Goal: Use online tool/utility: Utilize a website feature to perform a specific function

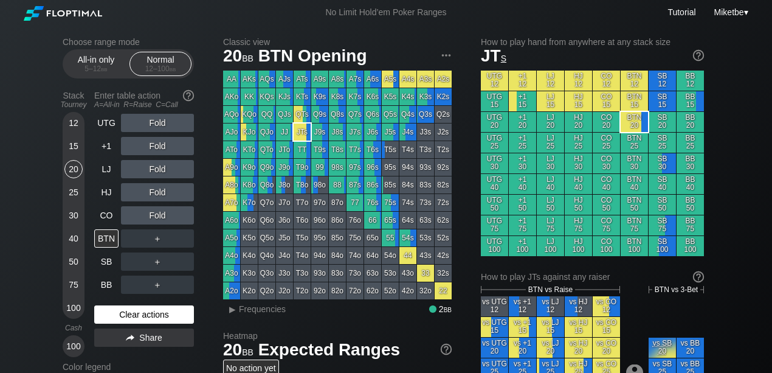
click at [131, 311] on div "Clear actions" at bounding box center [144, 314] width 100 height 18
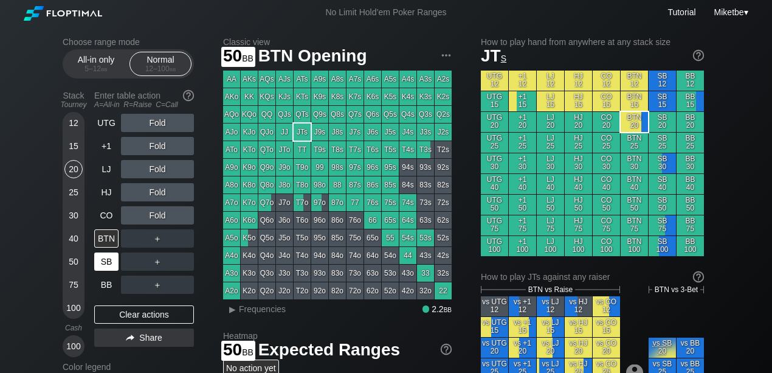
click at [103, 265] on div "SB" at bounding box center [106, 261] width 24 height 18
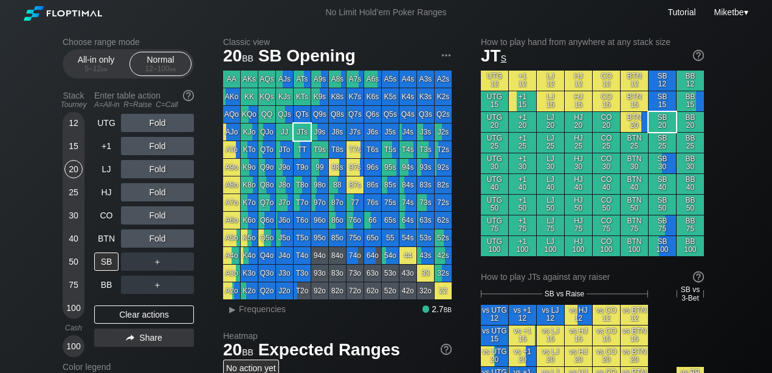
click at [73, 303] on div "100" at bounding box center [73, 307] width 18 height 18
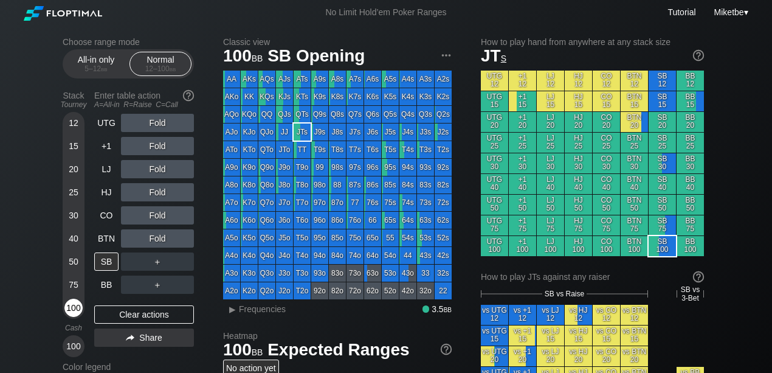
click at [74, 309] on div "100" at bounding box center [73, 307] width 18 height 18
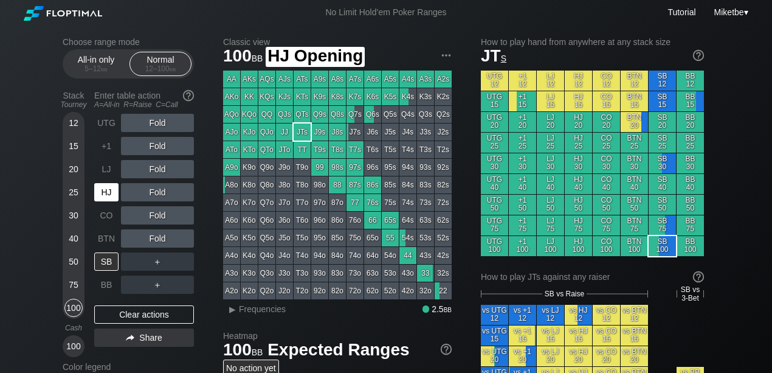
click at [108, 193] on div "HJ" at bounding box center [106, 192] width 24 height 18
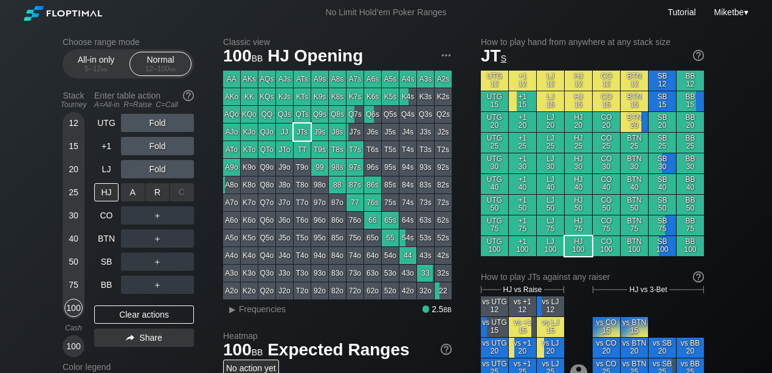
click at [160, 190] on div "R ✕" at bounding box center [158, 192] width 24 height 18
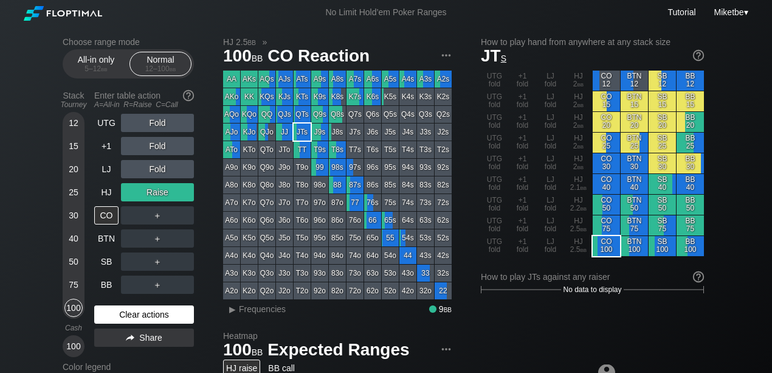
click at [111, 309] on div "Clear actions" at bounding box center [144, 314] width 100 height 18
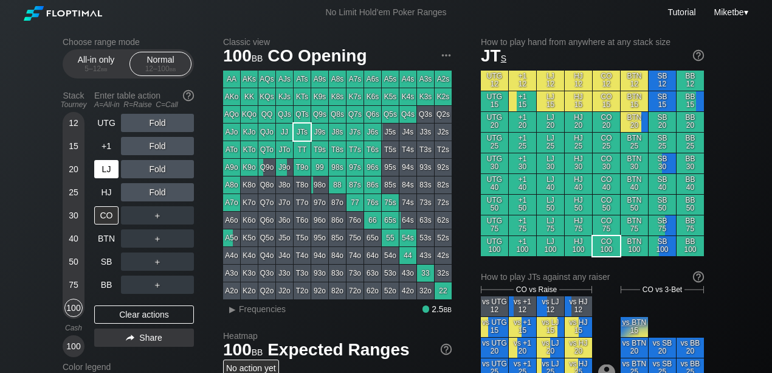
click at [106, 178] on div "LJ" at bounding box center [107, 168] width 27 height 23
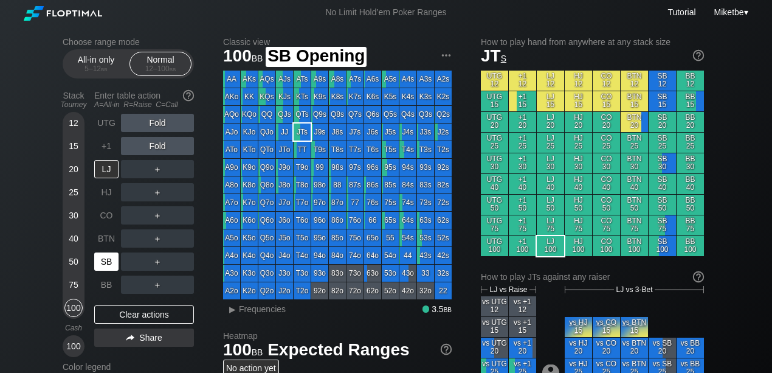
click at [106, 263] on div "SB" at bounding box center [106, 261] width 24 height 18
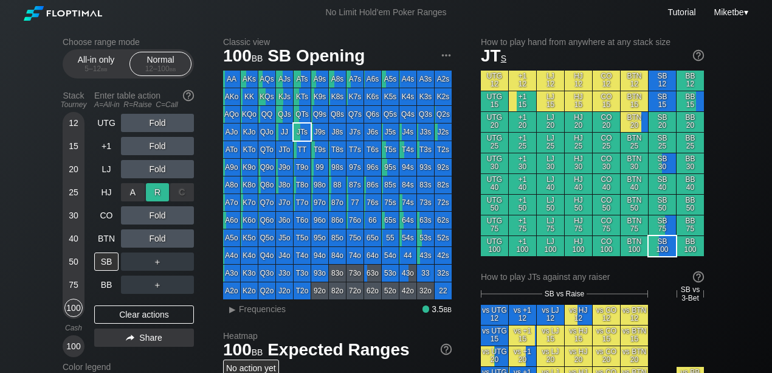
click at [157, 188] on div "R ✕" at bounding box center [158, 192] width 24 height 18
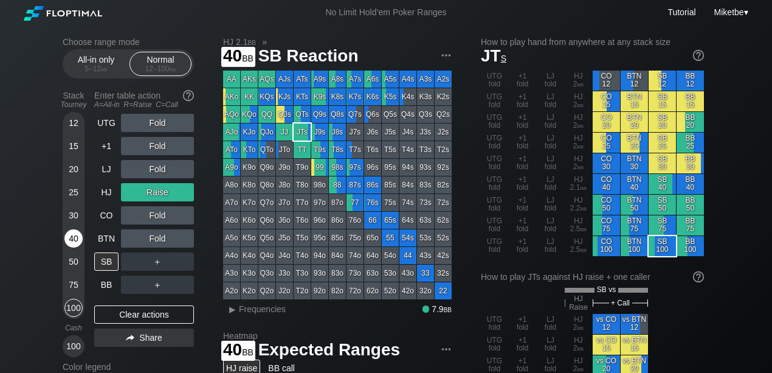
click at [71, 240] on div "40" at bounding box center [73, 238] width 18 height 18
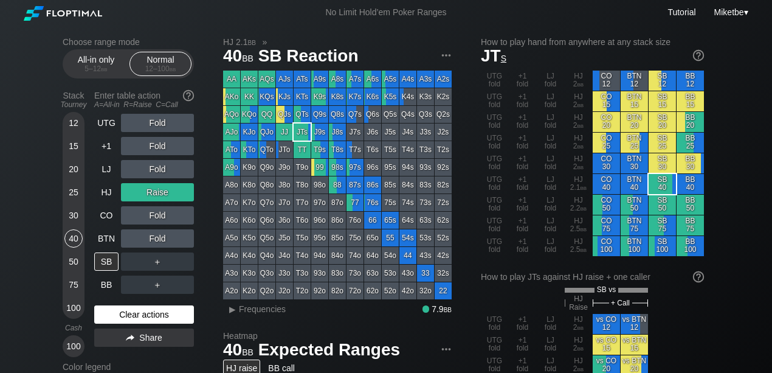
click at [117, 311] on div "Clear actions" at bounding box center [144, 314] width 100 height 18
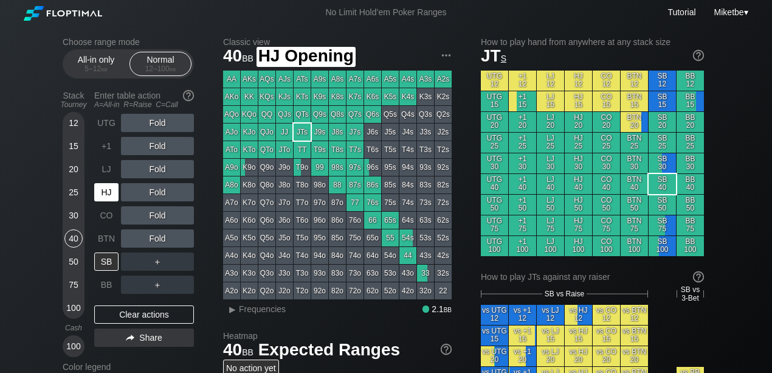
click at [108, 196] on div "HJ" at bounding box center [106, 192] width 24 height 18
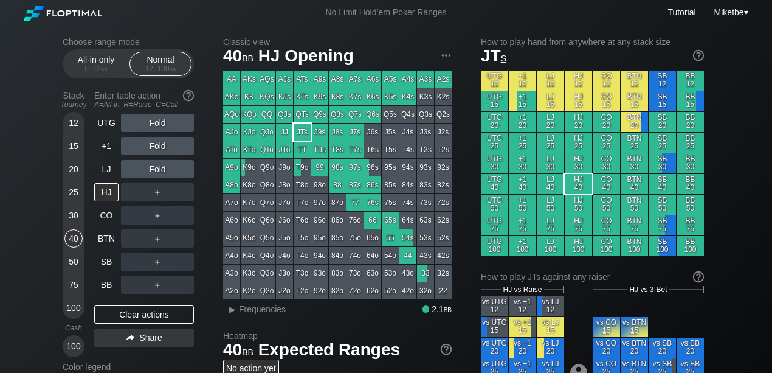
drag, startPoint x: 74, startPoint y: 260, endPoint x: 52, endPoint y: 305, distance: 50.0
click at [74, 260] on div "50" at bounding box center [73, 261] width 18 height 18
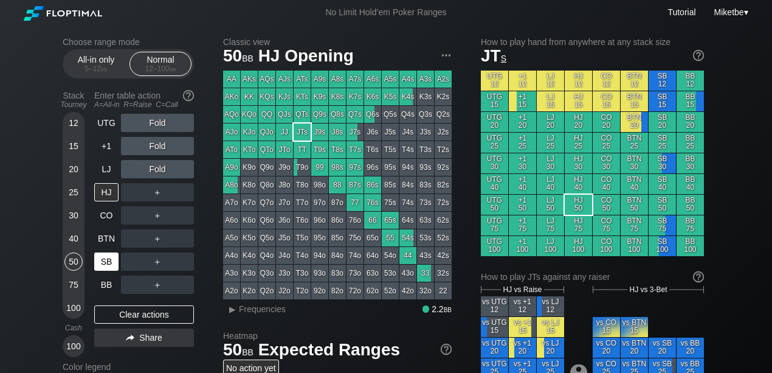
click at [107, 253] on div "SB" at bounding box center [106, 261] width 24 height 18
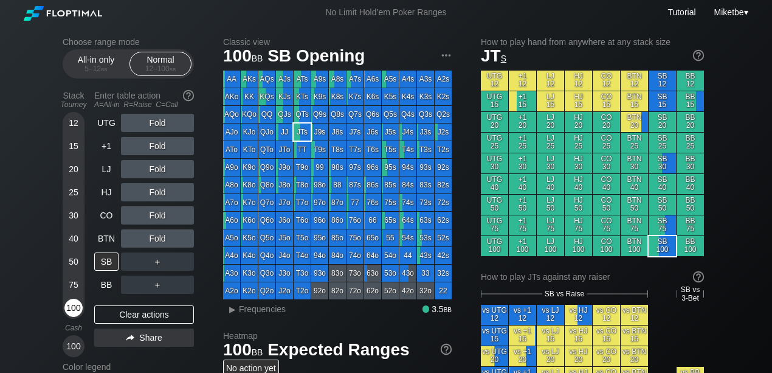
click at [73, 302] on div "100" at bounding box center [73, 307] width 18 height 18
click at [74, 308] on div "100" at bounding box center [73, 307] width 18 height 18
click at [104, 267] on div "SB" at bounding box center [106, 261] width 24 height 18
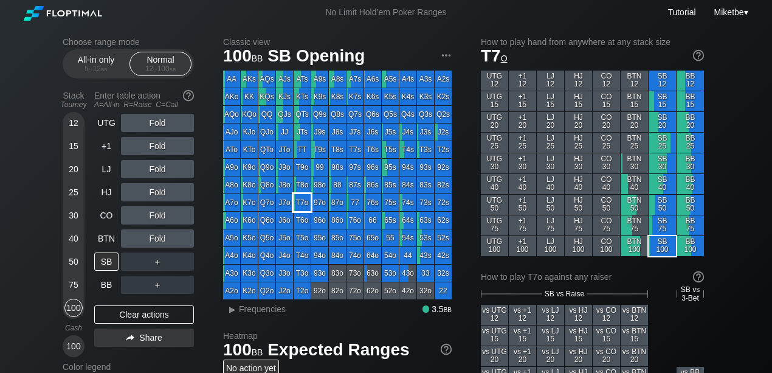
click at [303, 206] on div "T7o" at bounding box center [302, 202] width 17 height 17
click at [156, 120] on div "R ✕" at bounding box center [158, 123] width 24 height 18
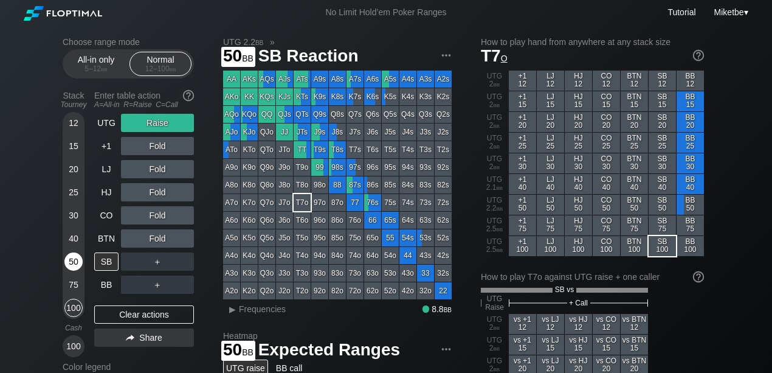
click at [72, 258] on div "50" at bounding box center [73, 261] width 18 height 18
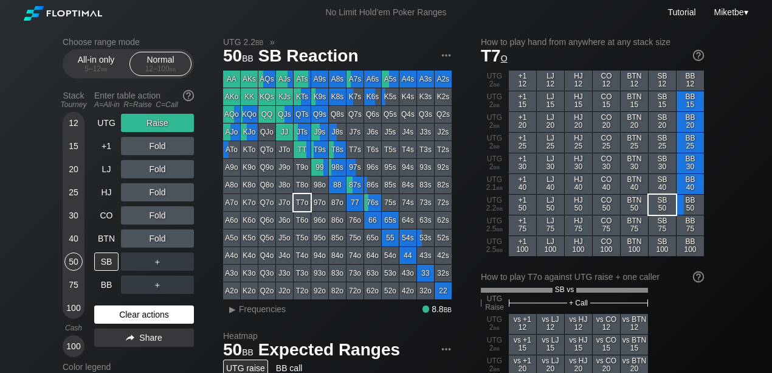
click at [113, 306] on div "Clear actions" at bounding box center [144, 314] width 100 height 18
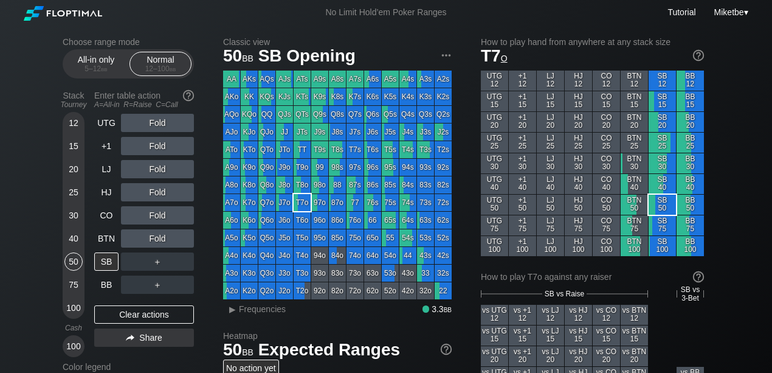
click at [69, 285] on div "75" at bounding box center [73, 284] width 18 height 18
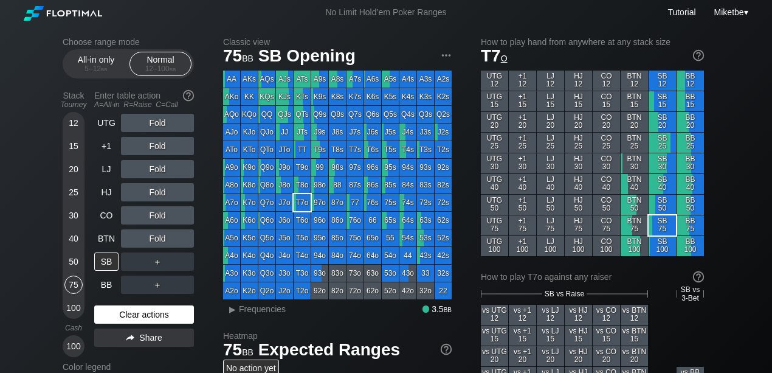
click at [114, 317] on div "Clear actions" at bounding box center [144, 314] width 100 height 18
click at [77, 284] on div "75" at bounding box center [73, 284] width 18 height 18
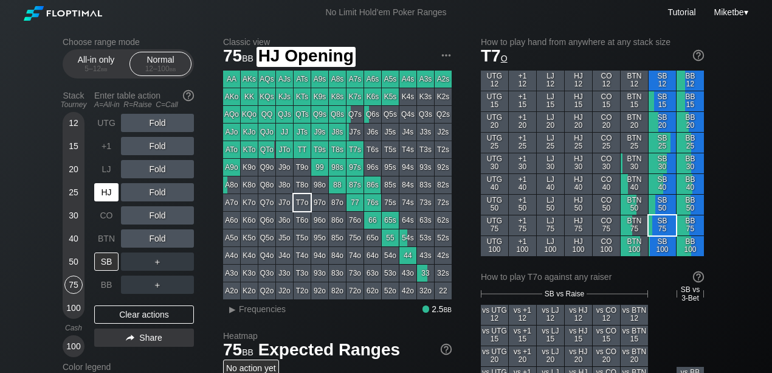
click at [105, 192] on div "HJ" at bounding box center [106, 192] width 24 height 18
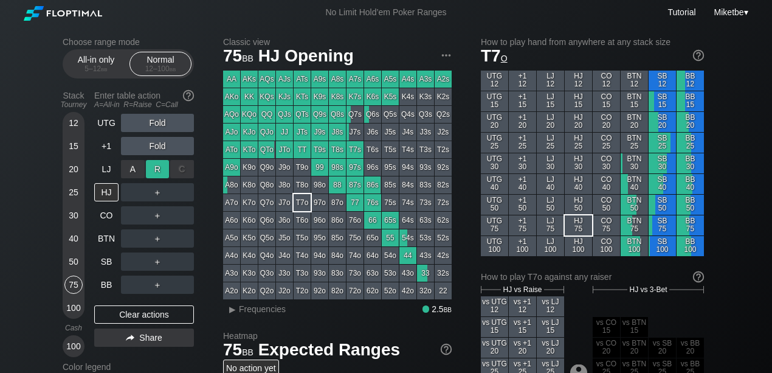
click at [156, 167] on div "R ✕" at bounding box center [158, 169] width 24 height 18
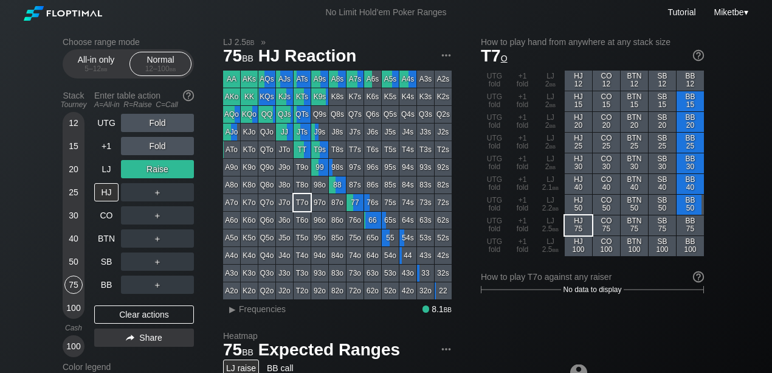
click at [320, 170] on div "99" at bounding box center [319, 167] width 17 height 17
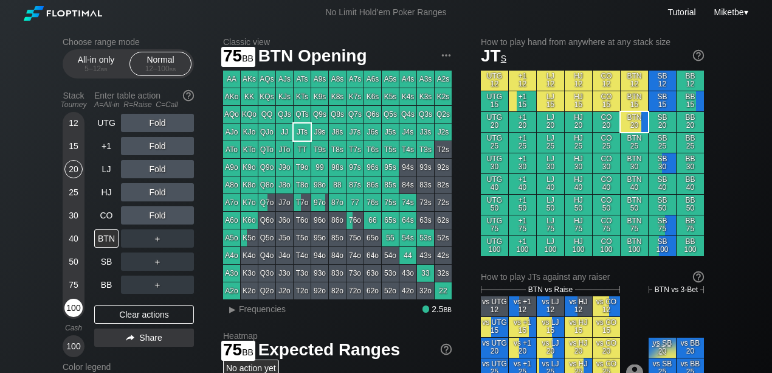
click at [72, 303] on div "100" at bounding box center [73, 307] width 18 height 18
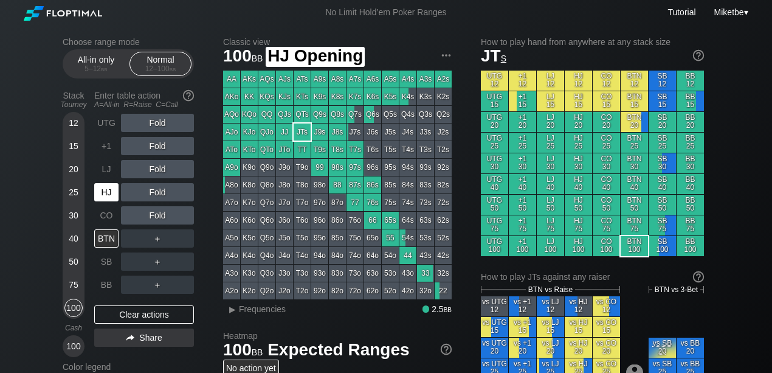
click at [107, 192] on div "HJ" at bounding box center [106, 192] width 24 height 18
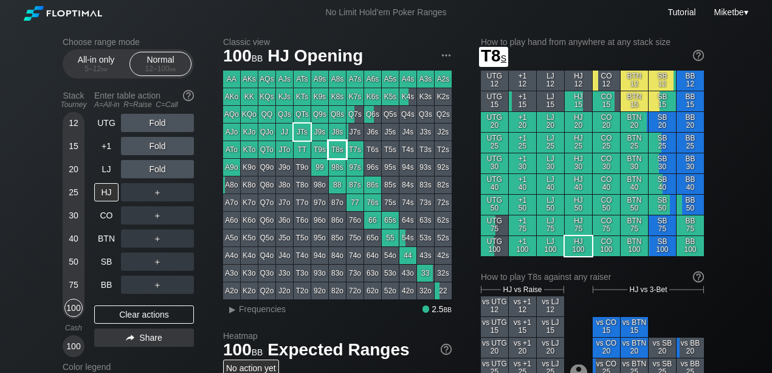
click at [302, 152] on div "TT" at bounding box center [302, 149] width 17 height 17
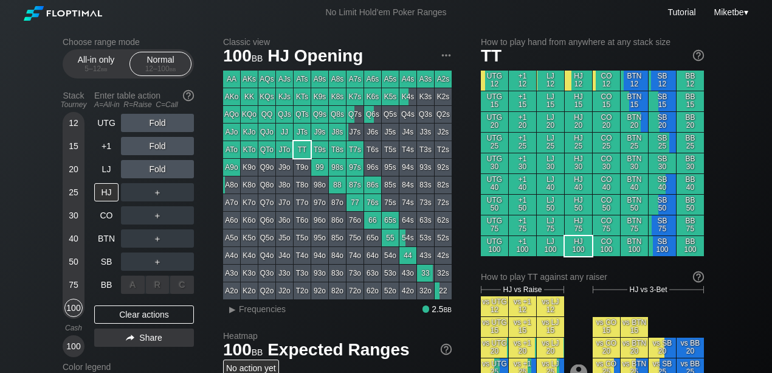
click at [183, 285] on div "C ✕" at bounding box center [182, 284] width 24 height 18
click at [139, 313] on div "Clear actions" at bounding box center [144, 314] width 100 height 18
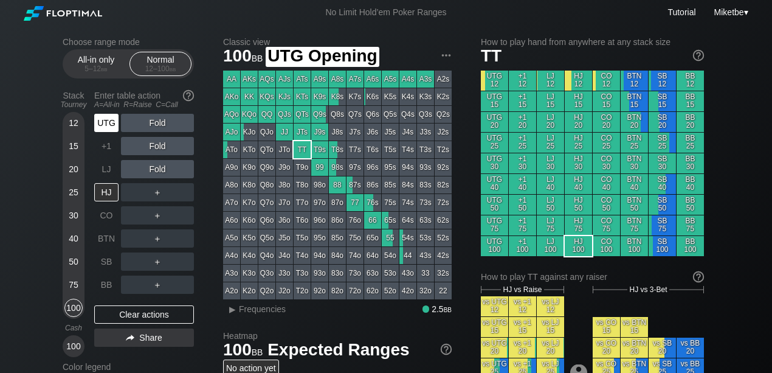
click at [112, 120] on div "UTG" at bounding box center [106, 123] width 24 height 18
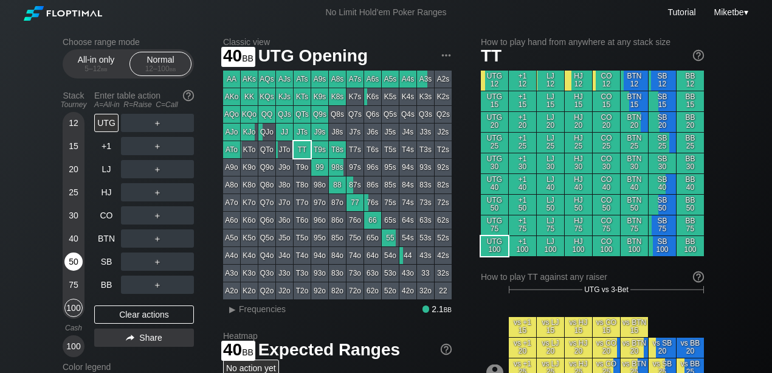
click at [72, 261] on div "50" at bounding box center [73, 261] width 18 height 18
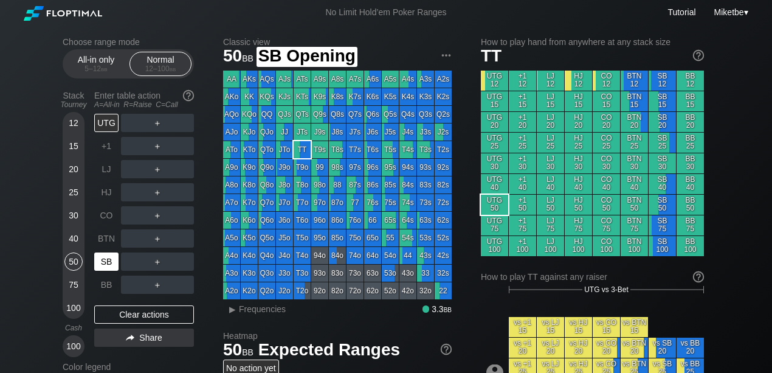
click at [110, 260] on div "SB" at bounding box center [106, 261] width 24 height 18
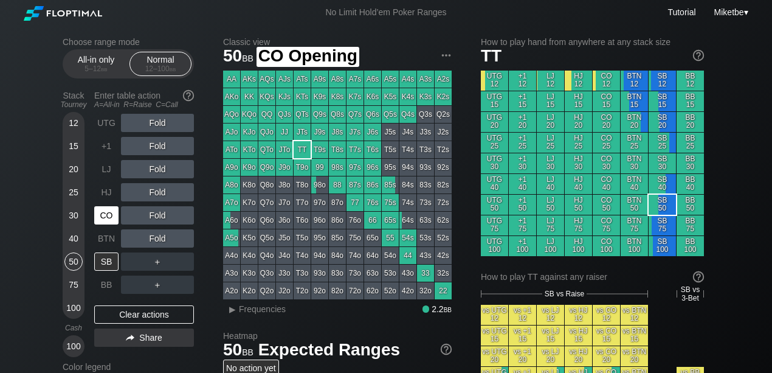
click at [106, 213] on div "CO" at bounding box center [106, 215] width 24 height 18
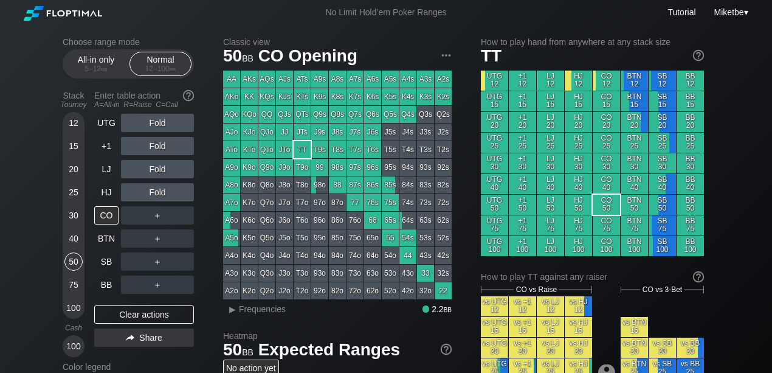
click at [71, 240] on div "40" at bounding box center [73, 238] width 18 height 18
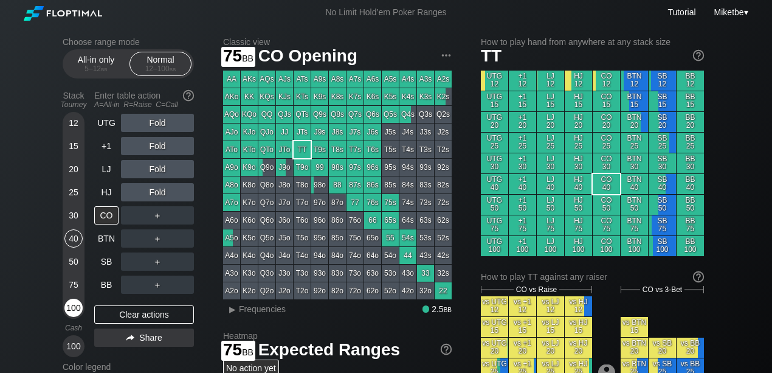
click at [68, 308] on div "100" at bounding box center [73, 307] width 18 height 18
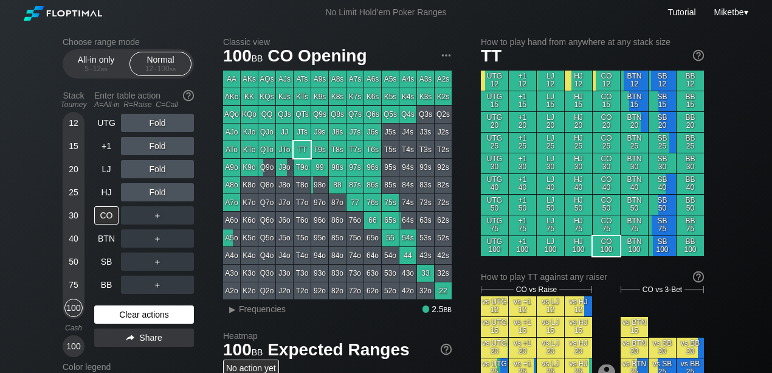
click at [114, 312] on div "Clear actions" at bounding box center [144, 314] width 100 height 18
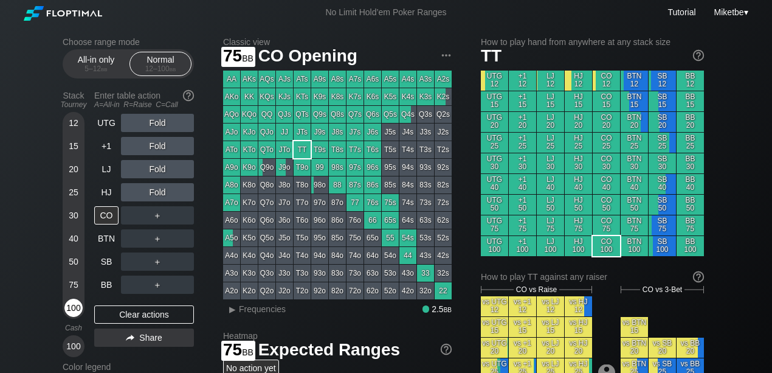
click at [73, 301] on div "100" at bounding box center [73, 307] width 18 height 18
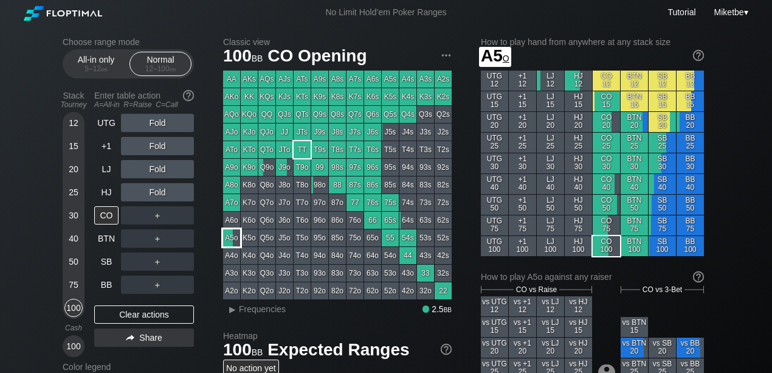
click at [236, 238] on div "A5o" at bounding box center [231, 237] width 17 height 17
click at [237, 305] on div "▸" at bounding box center [232, 309] width 16 height 15
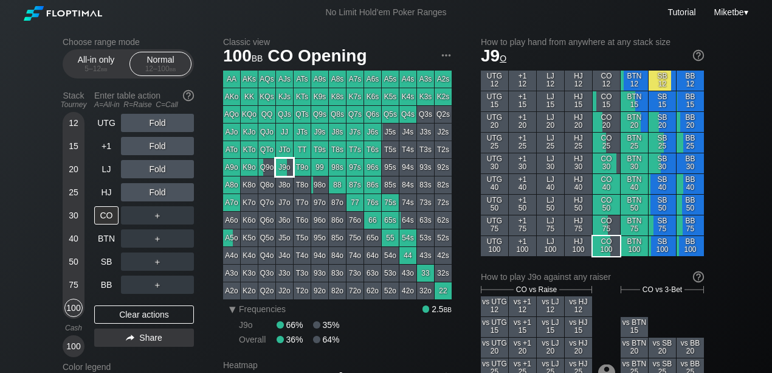
click at [280, 167] on div "J9o" at bounding box center [284, 167] width 17 height 17
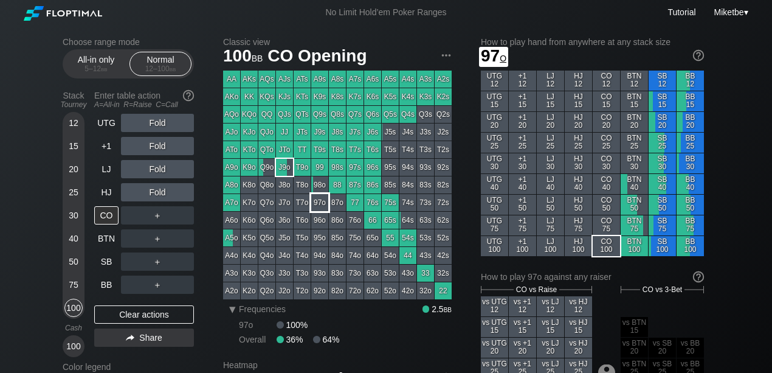
click at [316, 188] on div "98o" at bounding box center [319, 184] width 17 height 17
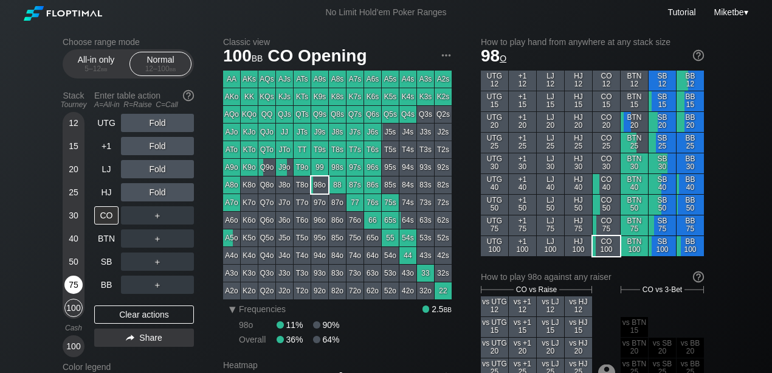
click at [76, 283] on div "75" at bounding box center [73, 284] width 18 height 18
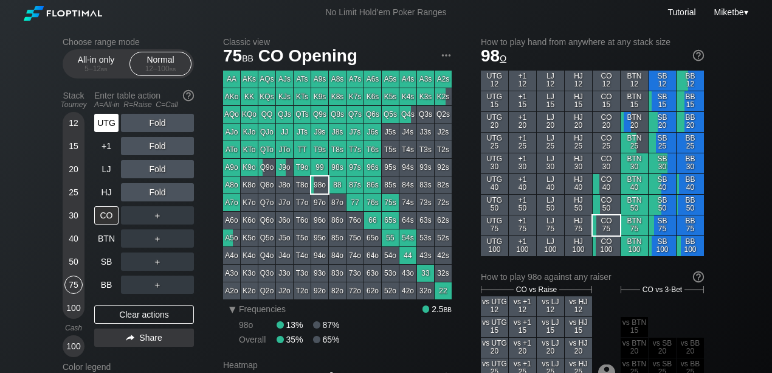
click at [116, 125] on div "UTG" at bounding box center [106, 123] width 24 height 18
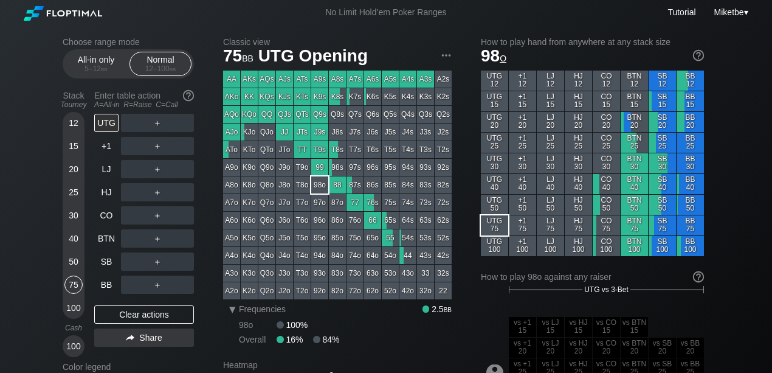
click at [284, 116] on div "QJs" at bounding box center [284, 114] width 17 height 17
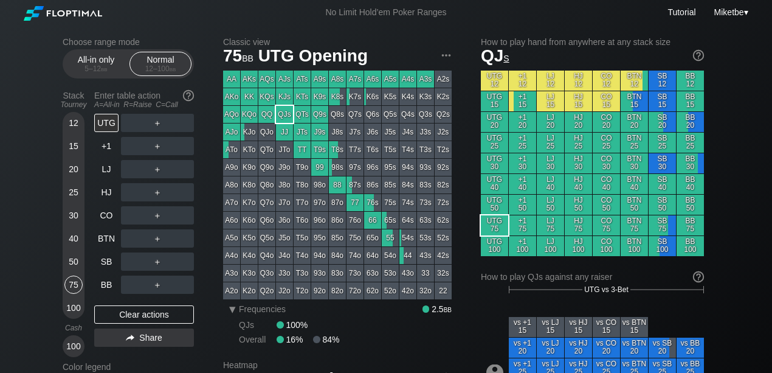
click at [70, 283] on div "75" at bounding box center [73, 284] width 18 height 18
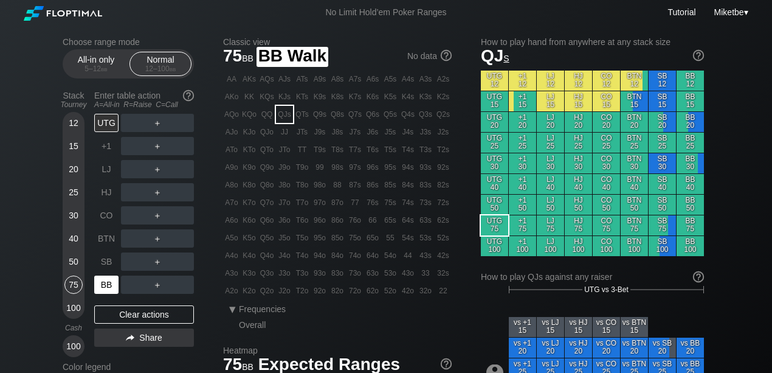
click at [108, 281] on div "BB" at bounding box center [106, 284] width 24 height 18
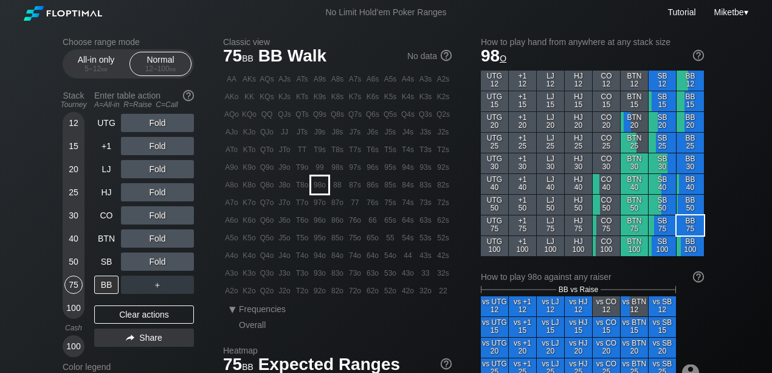
click at [317, 187] on div "98o" at bounding box center [319, 184] width 17 height 17
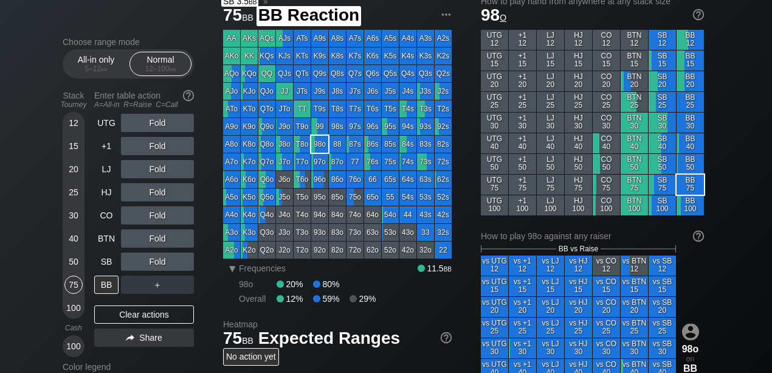
scroll to position [40, 0]
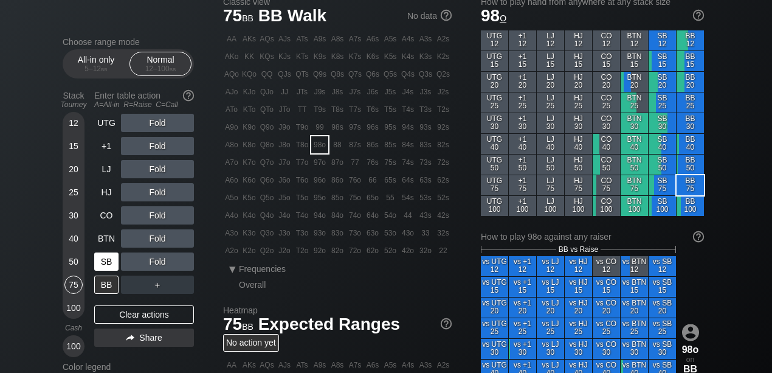
click at [106, 257] on div "SB" at bounding box center [106, 261] width 24 height 18
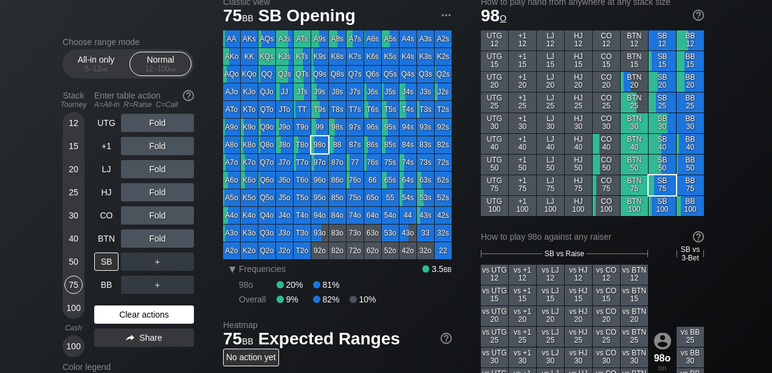
click at [156, 309] on div "Clear actions" at bounding box center [144, 314] width 100 height 18
click at [422, 56] on div "K3s" at bounding box center [425, 56] width 17 height 17
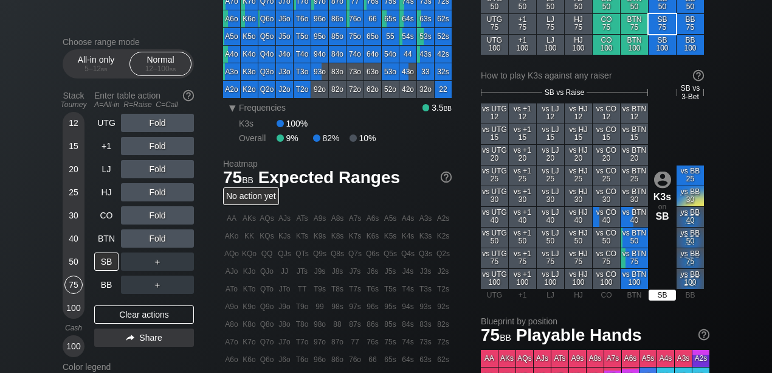
scroll to position [202, 0]
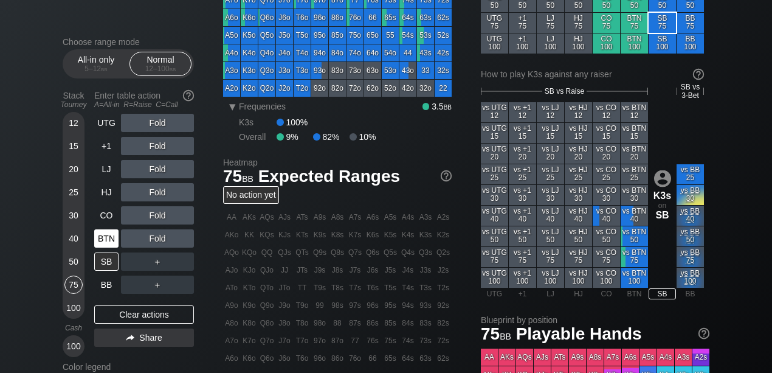
click at [105, 241] on div "BTN" at bounding box center [106, 238] width 24 height 18
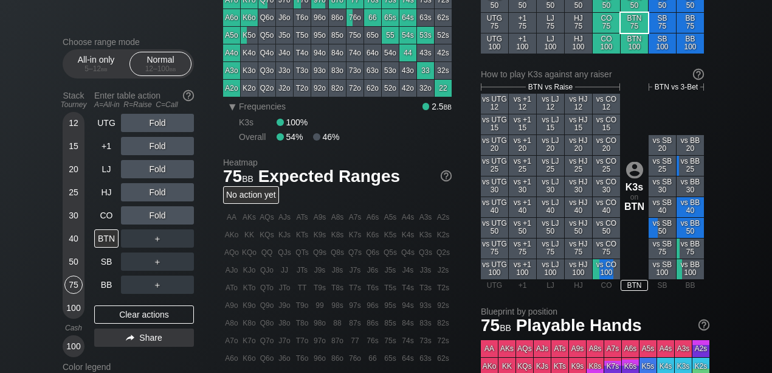
scroll to position [81, 0]
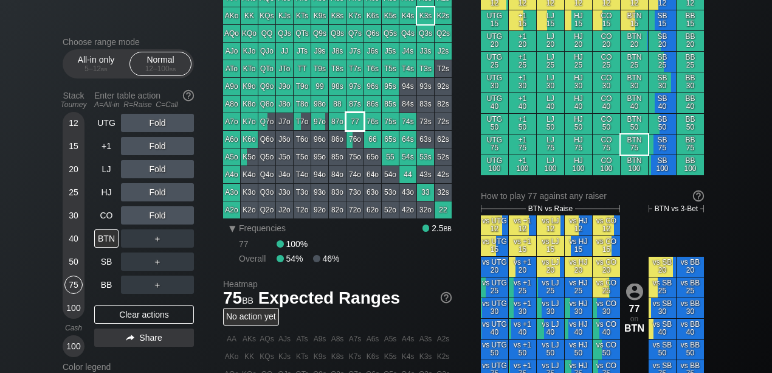
click at [360, 124] on div "77" at bounding box center [355, 121] width 17 height 17
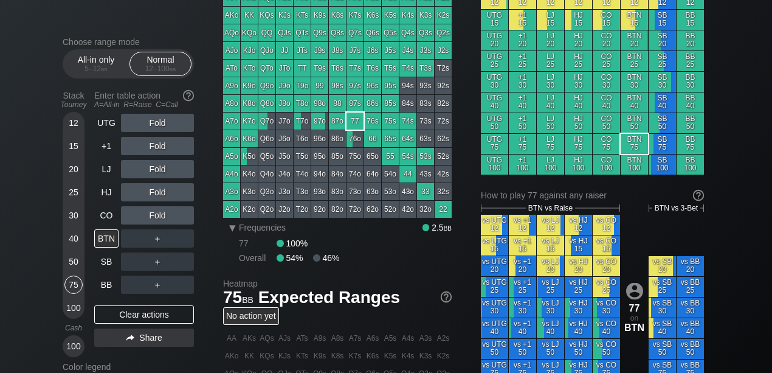
scroll to position [202, 0]
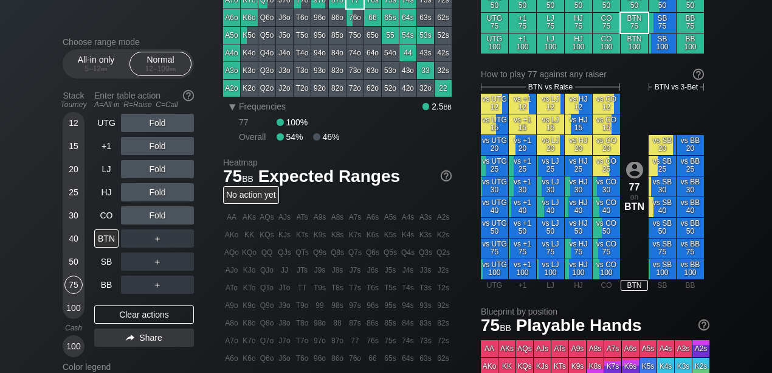
click at [147, 167] on div "Fold" at bounding box center [157, 169] width 73 height 18
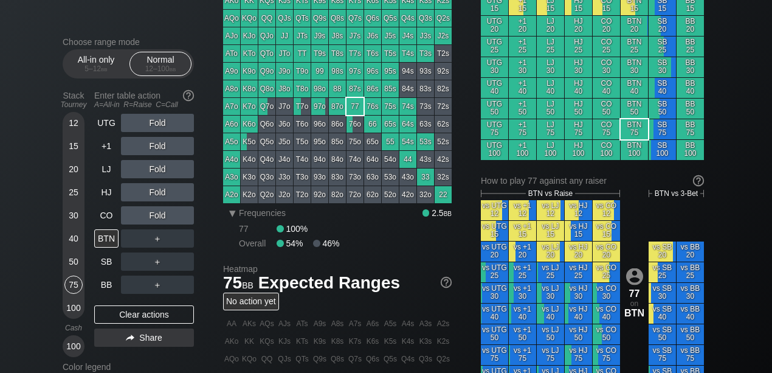
scroll to position [81, 0]
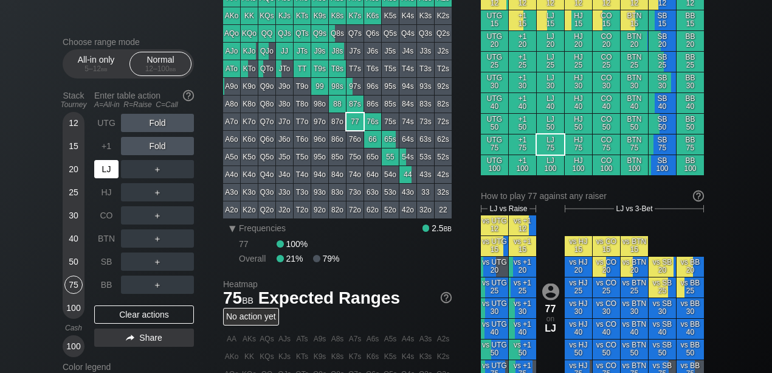
click at [109, 167] on div "LJ" at bounding box center [106, 169] width 24 height 18
click at [108, 120] on div "UTG" at bounding box center [106, 123] width 24 height 18
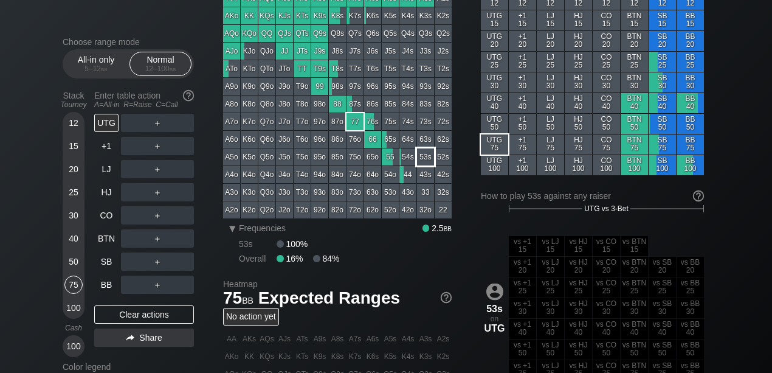
click at [426, 158] on div "53s" at bounding box center [425, 156] width 17 height 17
click at [74, 283] on div "75" at bounding box center [73, 284] width 18 height 18
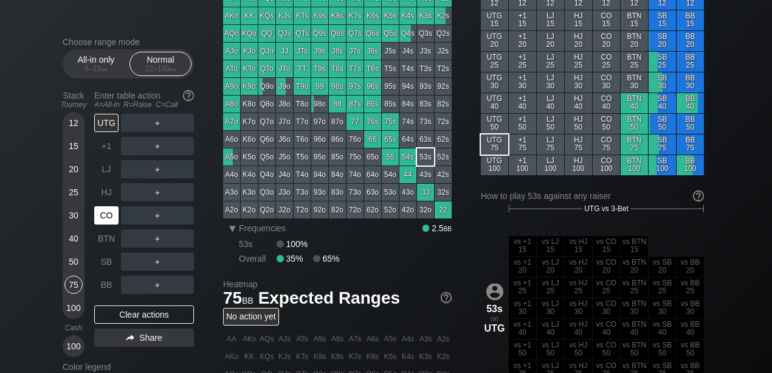
click at [107, 218] on div "CO" at bounding box center [106, 215] width 24 height 18
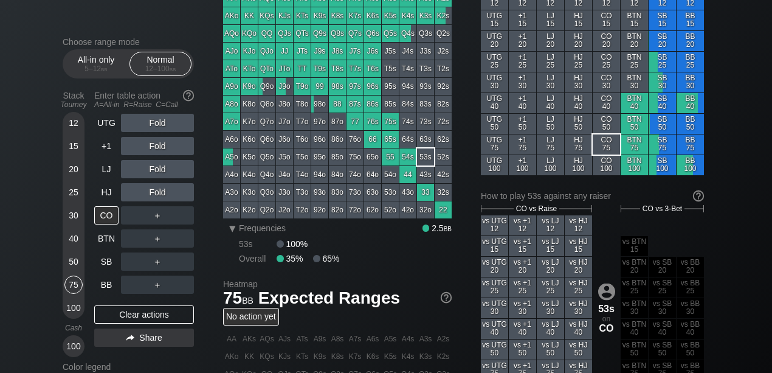
click at [281, 17] on div "KJs" at bounding box center [284, 15] width 17 height 17
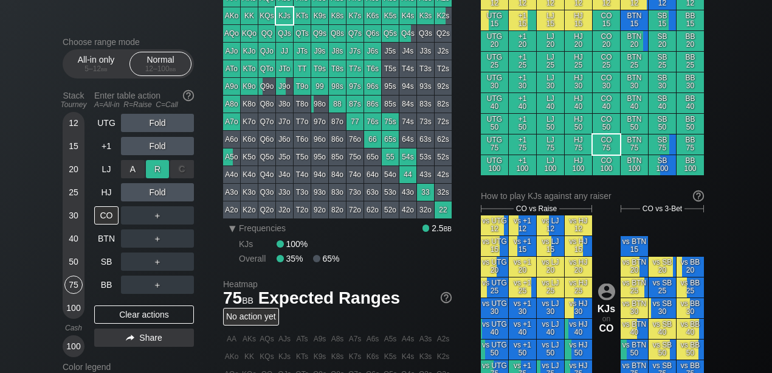
click at [159, 167] on div "R ✕" at bounding box center [158, 169] width 24 height 18
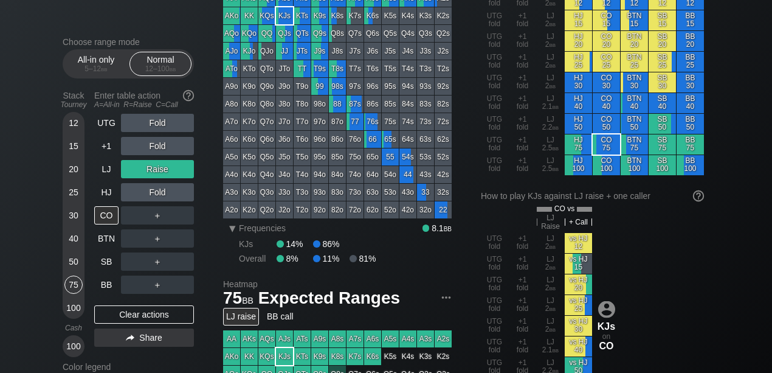
click at [72, 260] on div "50" at bounding box center [73, 261] width 18 height 18
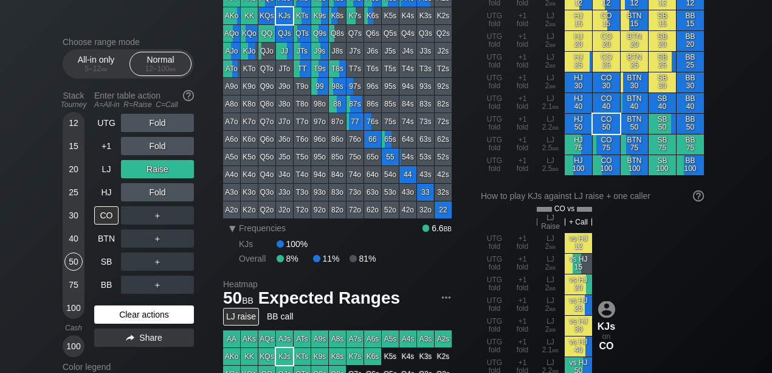
click at [137, 320] on div "Clear actions" at bounding box center [144, 314] width 100 height 18
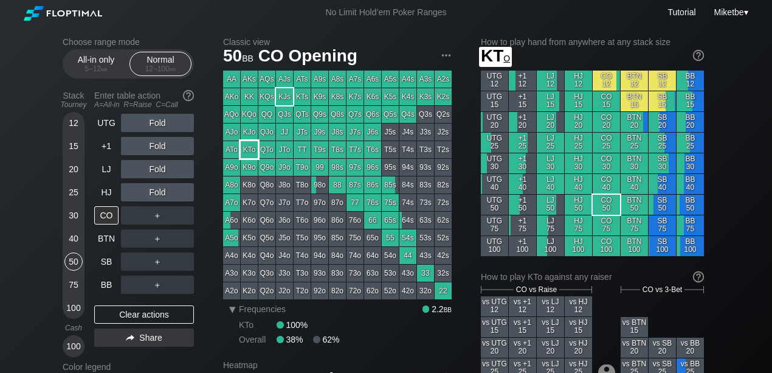
click at [250, 150] on div "KTo" at bounding box center [249, 149] width 17 height 17
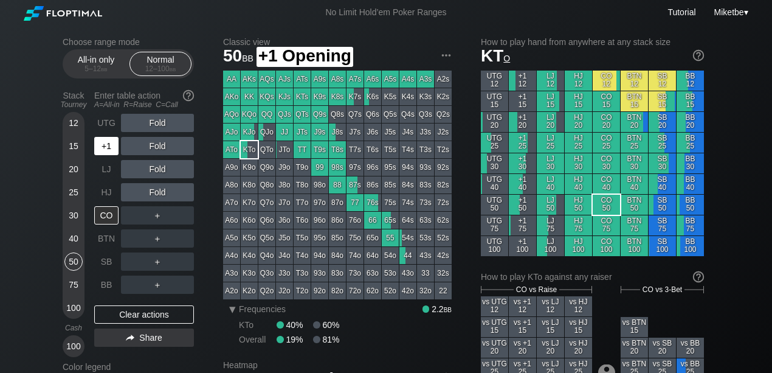
click at [113, 146] on div "+1" at bounding box center [106, 146] width 24 height 18
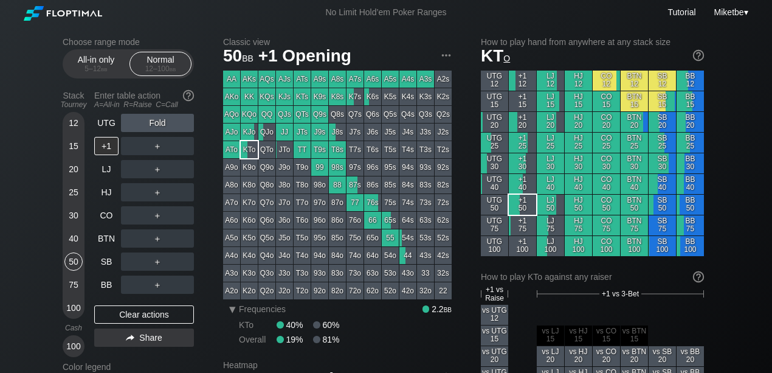
click at [68, 260] on div "50" at bounding box center [73, 261] width 18 height 18
